Goal: Task Accomplishment & Management: Use online tool/utility

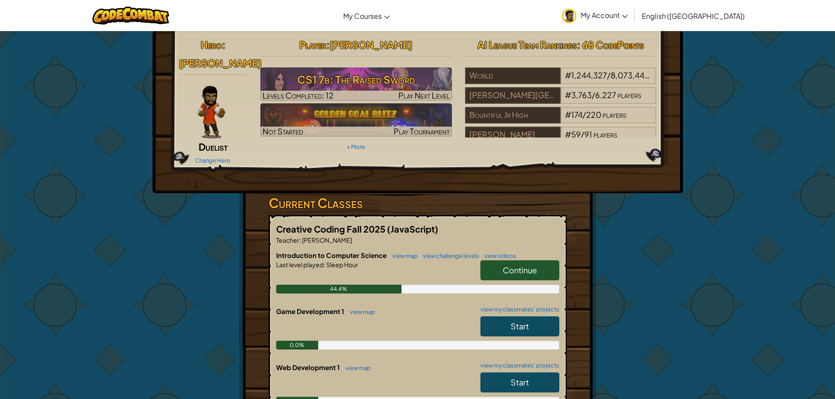
click at [517, 265] on span "Continue" at bounding box center [520, 270] width 34 height 10
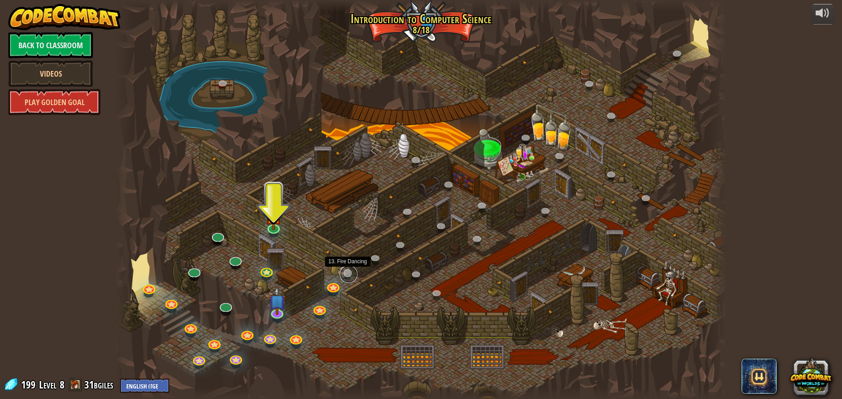
click at [351, 278] on link at bounding box center [349, 275] width 18 height 18
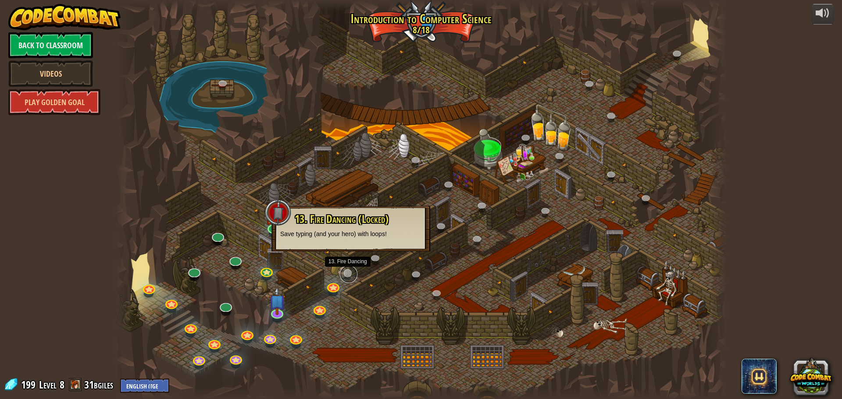
click at [351, 278] on link at bounding box center [349, 275] width 18 height 18
click at [661, 237] on div at bounding box center [420, 199] width 611 height 399
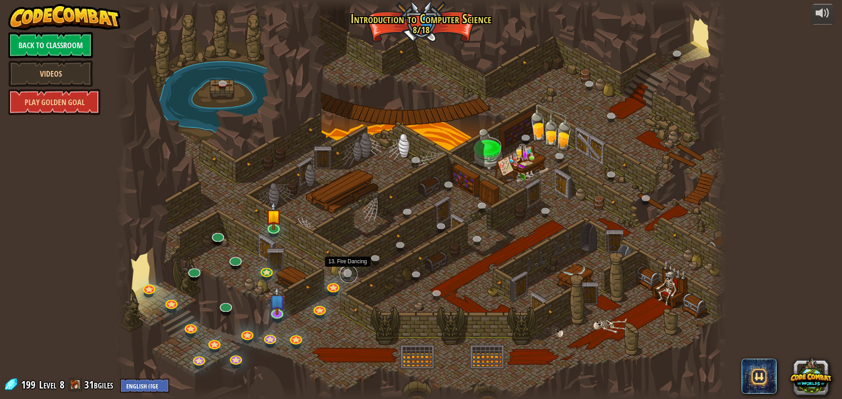
click at [348, 270] on link at bounding box center [349, 275] width 18 height 18
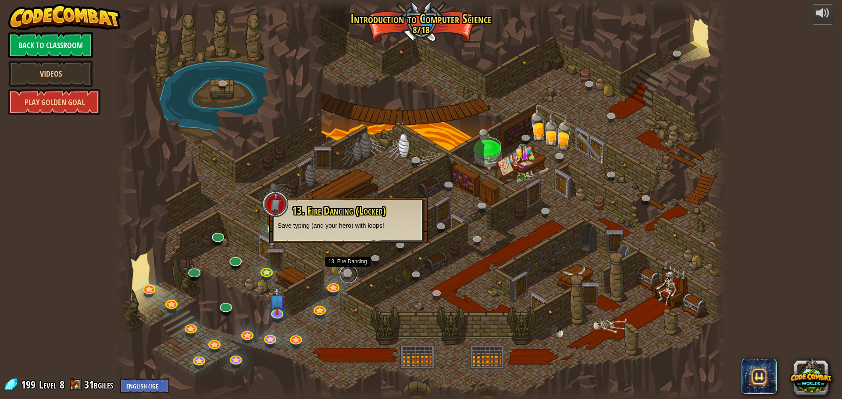
click at [348, 271] on link at bounding box center [349, 275] width 18 height 18
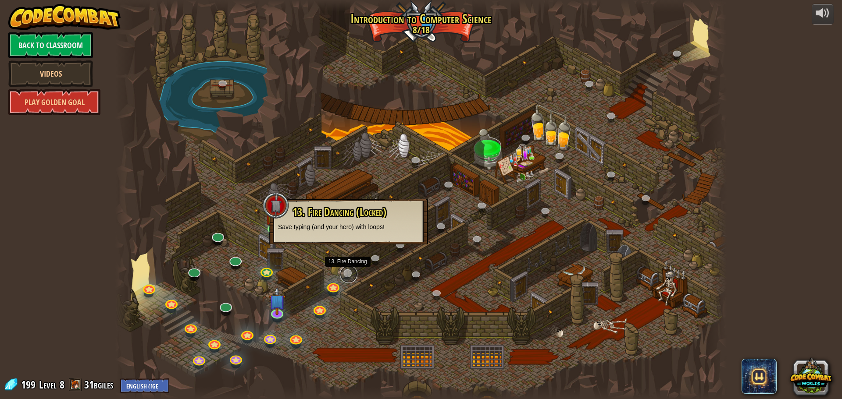
click at [348, 271] on link at bounding box center [349, 275] width 18 height 18
click at [361, 291] on div at bounding box center [420, 199] width 611 height 399
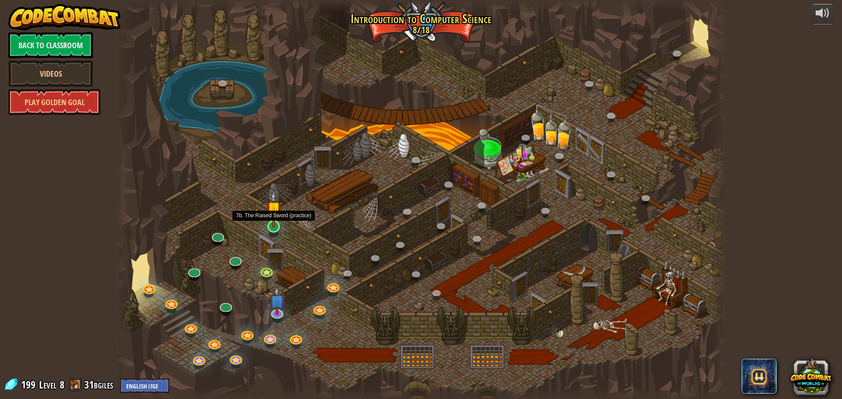
click at [277, 224] on img at bounding box center [274, 209] width 16 height 37
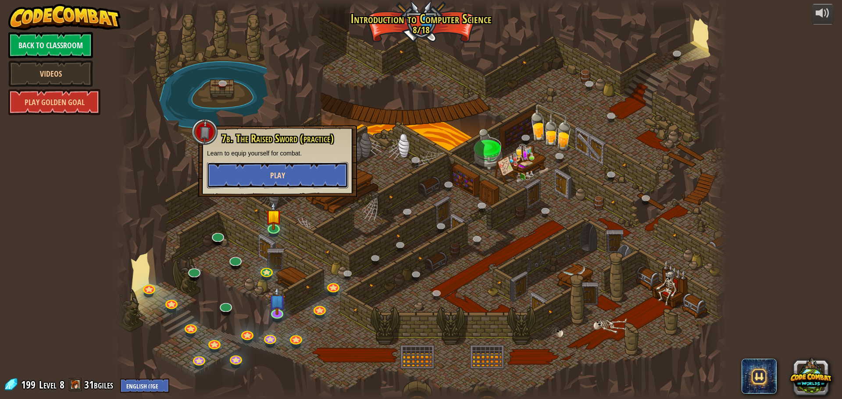
click at [288, 183] on button "Play" at bounding box center [277, 175] width 141 height 26
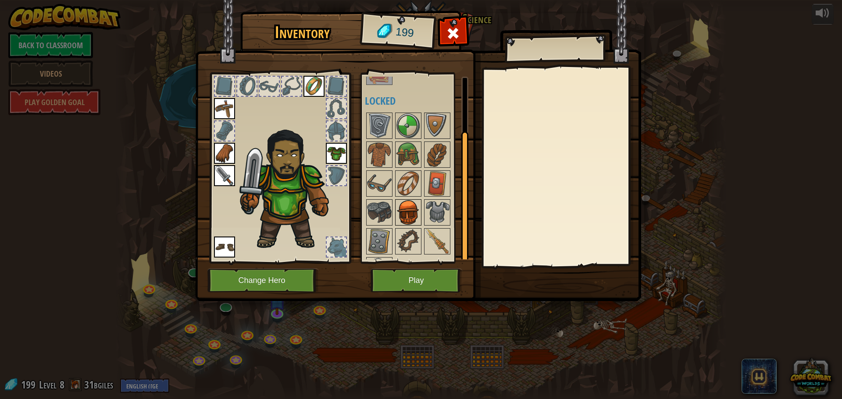
scroll to position [69, 0]
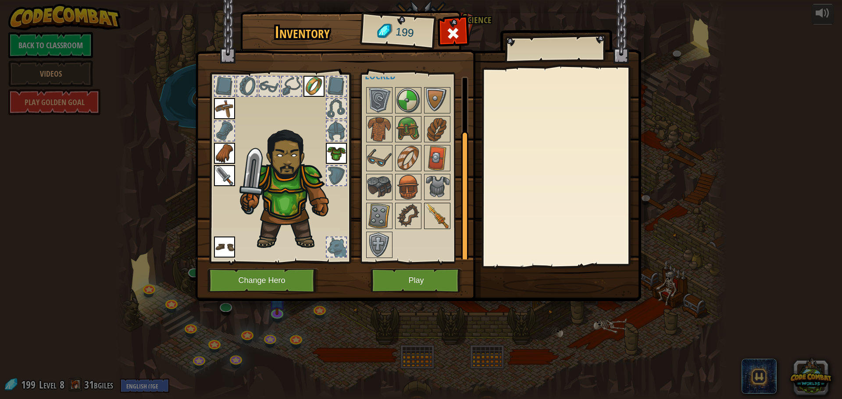
click at [443, 217] on img at bounding box center [437, 216] width 25 height 25
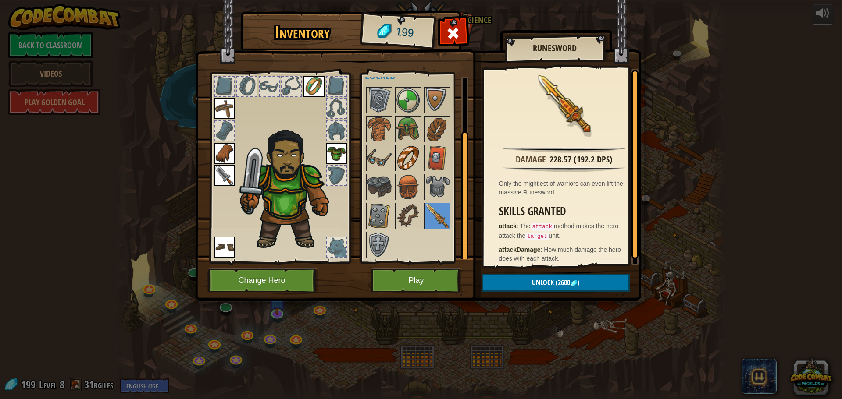
click at [416, 165] on img at bounding box center [408, 158] width 25 height 25
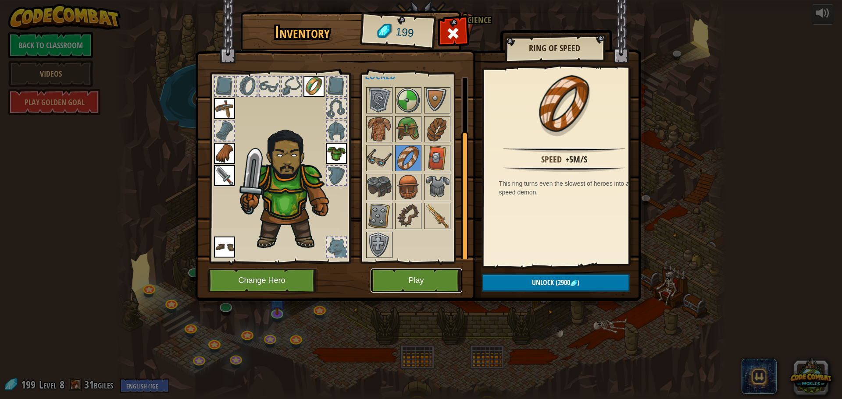
drag, startPoint x: 409, startPoint y: 284, endPoint x: 407, endPoint y: 277, distance: 7.1
click at [407, 277] on button "Play" at bounding box center [416, 281] width 92 height 24
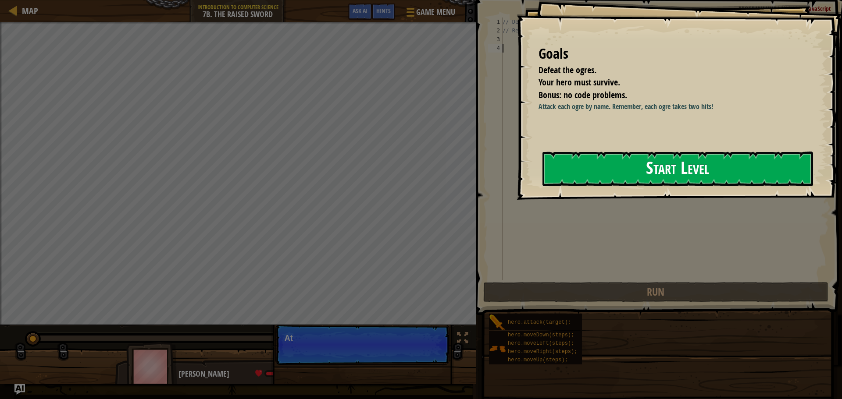
drag, startPoint x: 645, startPoint y: 177, endPoint x: 645, endPoint y: 190, distance: 13.6
click at [645, 184] on button "Start Level" at bounding box center [677, 169] width 270 height 35
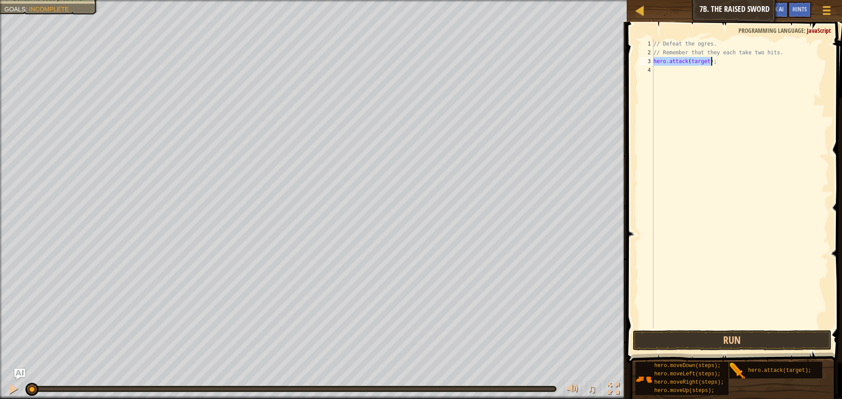
click at [691, 59] on div "// Defeat the ogres. // Remember that they each take two hits. hero . attack ( …" at bounding box center [739, 183] width 177 height 289
click at [694, 59] on div "// Defeat the ogres. // Remember that they each take two hits. hero . attack ( …" at bounding box center [739, 192] width 177 height 307
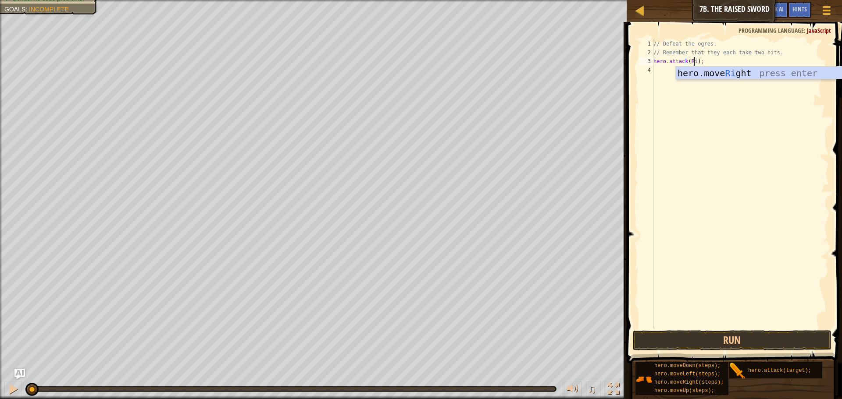
scroll to position [4, 4]
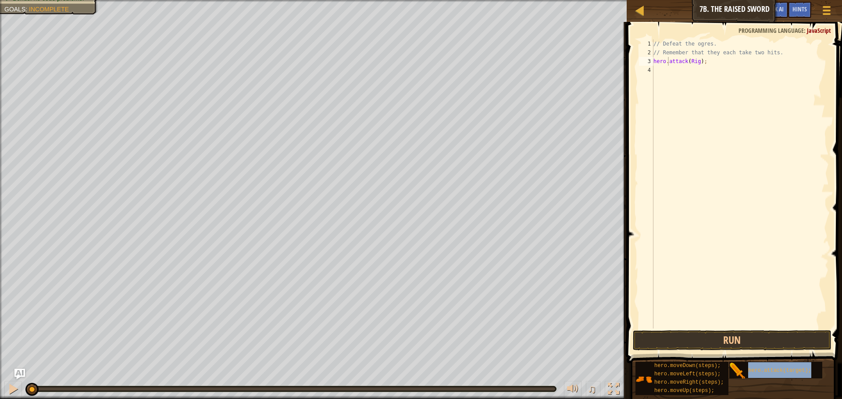
type textarea "hero.hero.attack(target);attack(Rig);"
click at [705, 92] on div "// Defeat the ogres. // Remember that they each take two hits. hero . hero . at…" at bounding box center [739, 192] width 177 height 307
type textarea "ujyhhyjunmm"
click at [731, 60] on div "// Defeat the ogres. // Remember that they each take two hits. hero . hero . at…" at bounding box center [739, 192] width 177 height 307
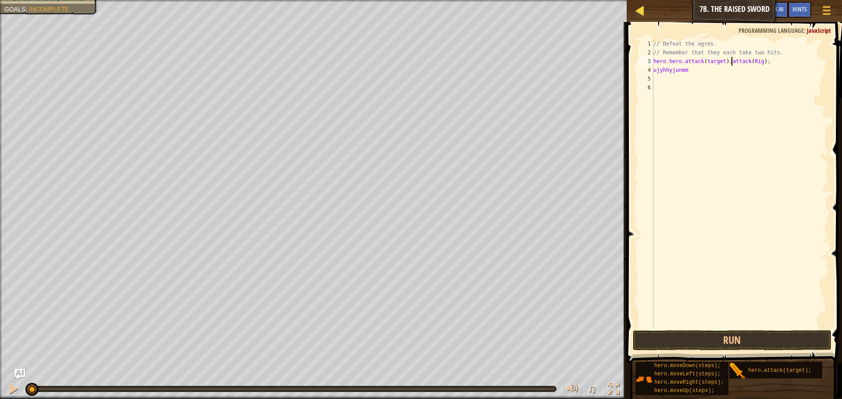
type textarea "hero.hero.attack(target);attack(Rig);"
click at [638, 7] on div at bounding box center [639, 10] width 11 height 11
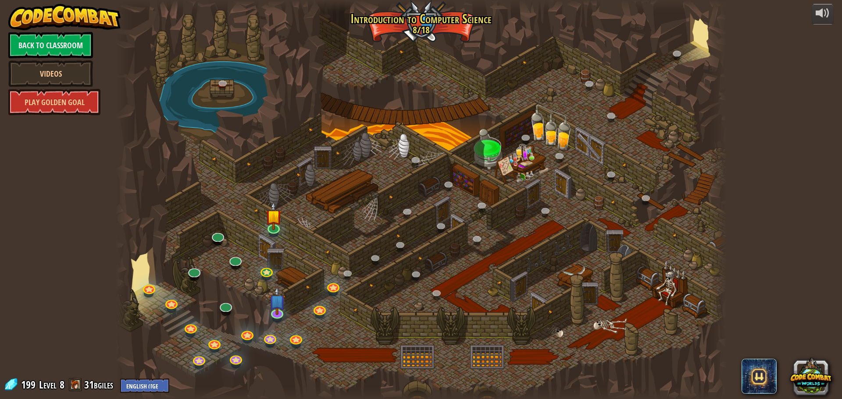
click at [729, 180] on div "powered by Back to Classroom Videos Play Golden Goal 25. Kithgard Gates (Locked…" at bounding box center [421, 199] width 842 height 399
